Goal: Transaction & Acquisition: Purchase product/service

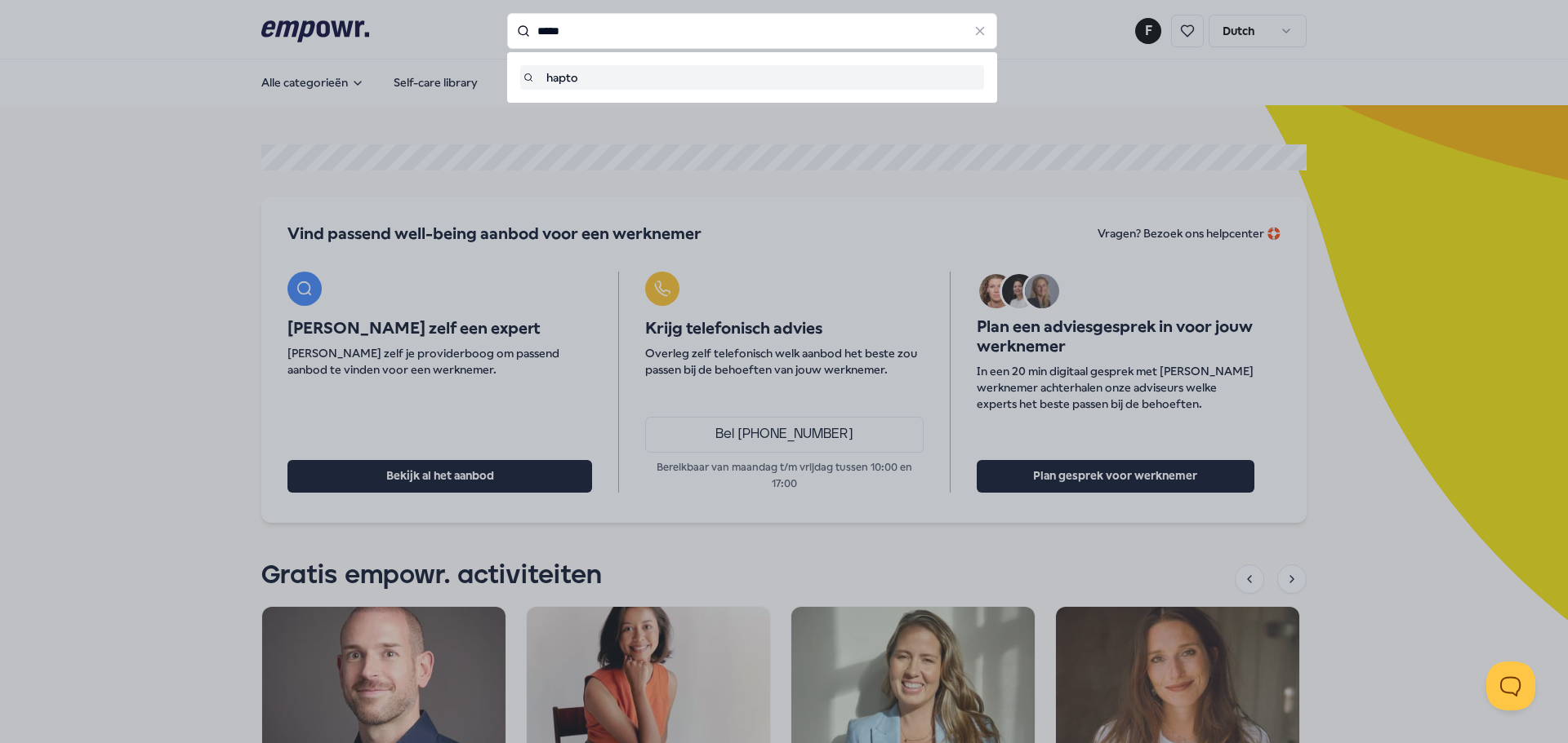
type input "*****"
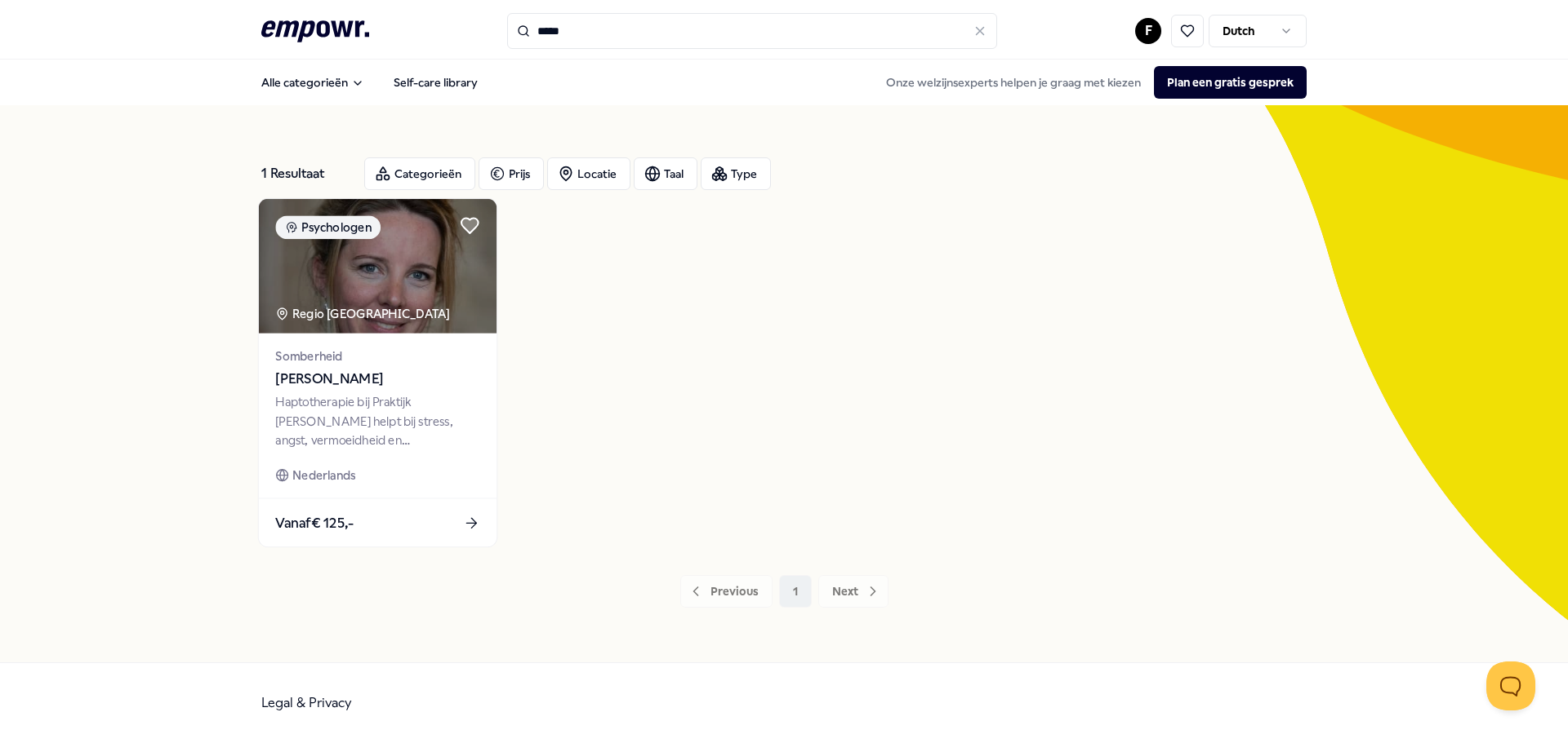
click at [320, 275] on img at bounding box center [377, 267] width 237 height 135
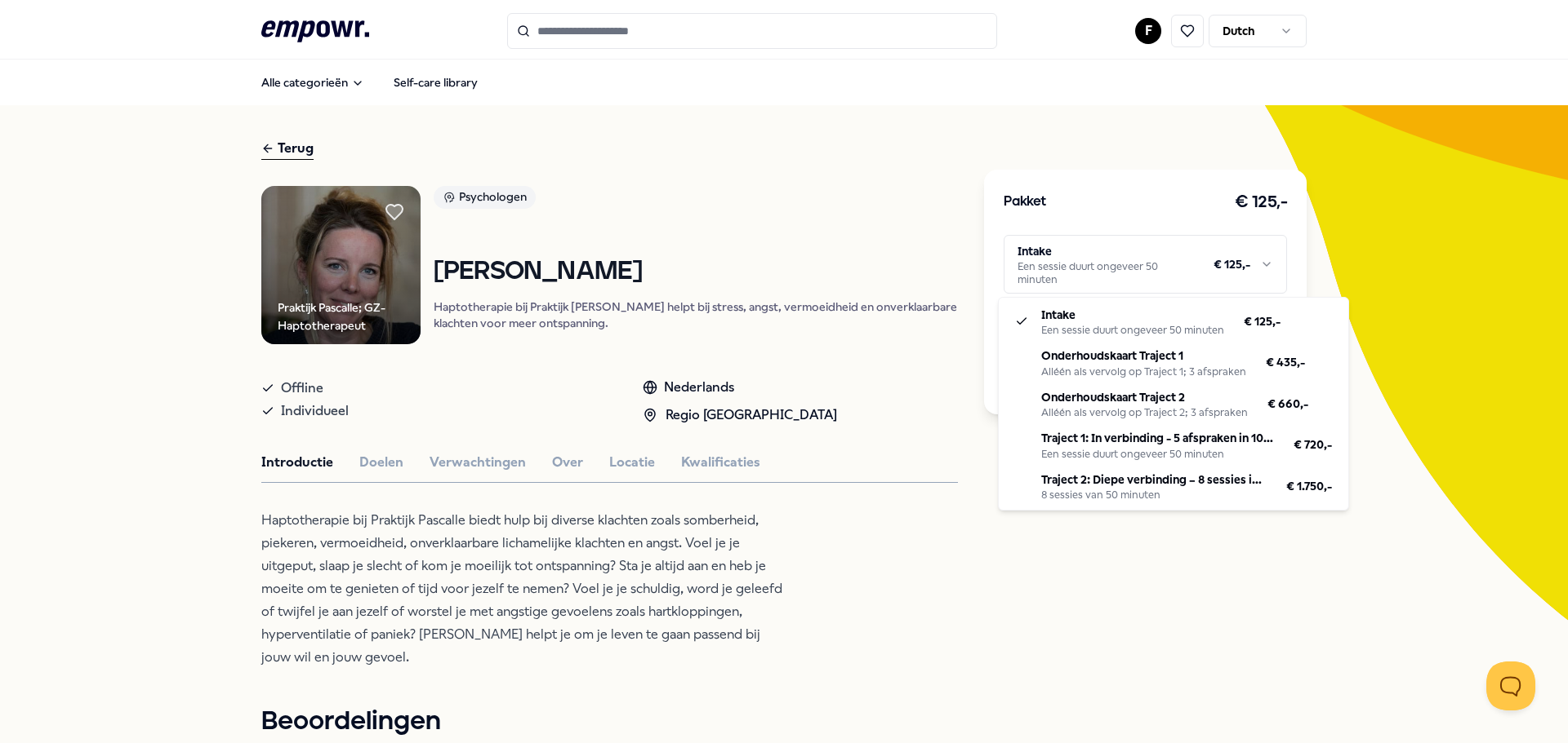
click at [1200, 259] on html ".empowr-logo_svg__cls-1{fill:#03032f} F Dutch Alle categorieën Self-care librar…" at bounding box center [784, 371] width 1568 height 743
